Goal: Go to known website: Access a specific website the user already knows

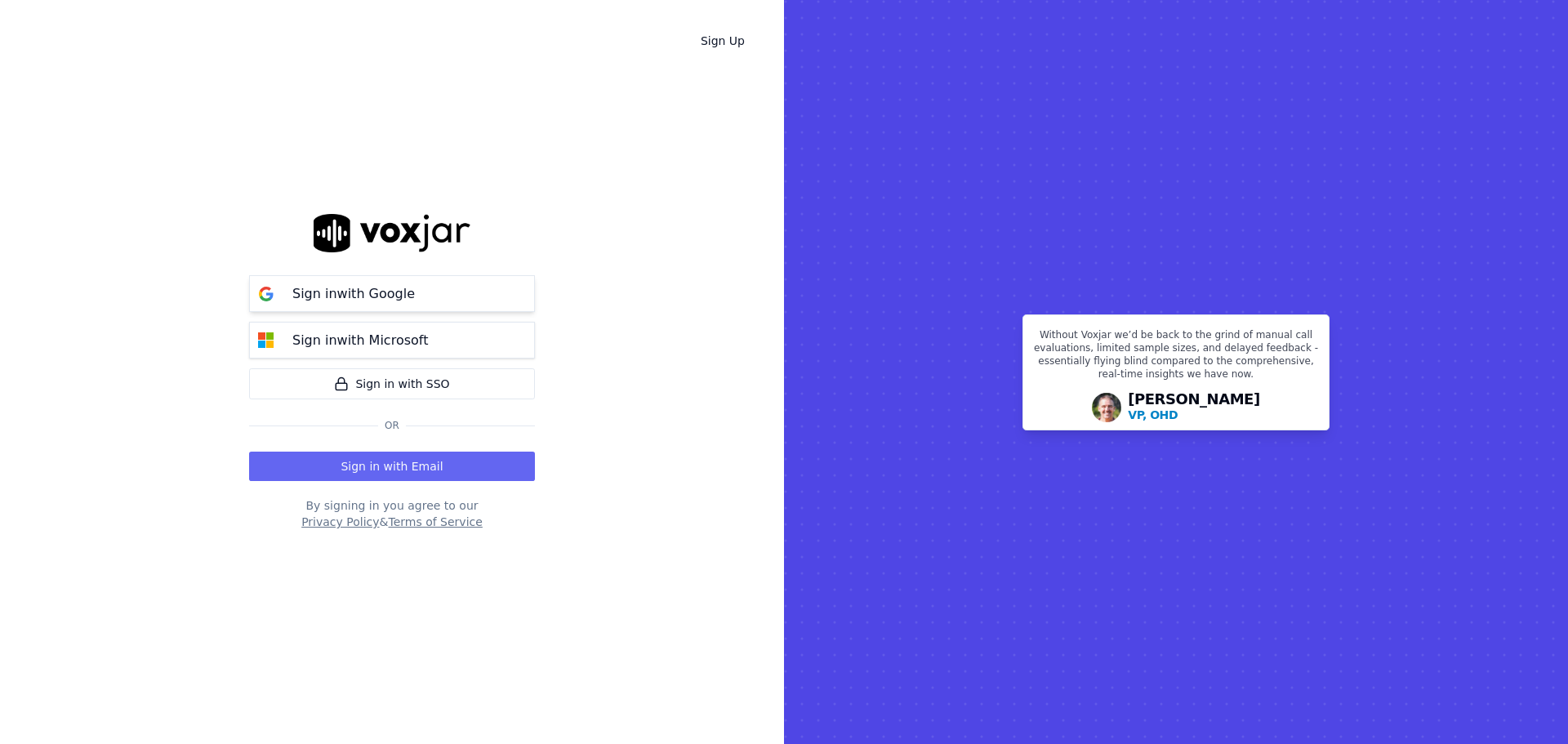
click at [334, 290] on p "Sign in with Google" at bounding box center [353, 293] width 122 height 19
